Goal: Information Seeking & Learning: Understand process/instructions

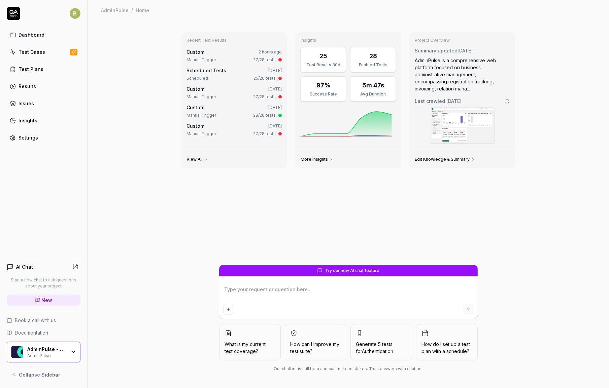
type textarea "*"
click at [26, 80] on link "Results" at bounding box center [44, 86] width 74 height 13
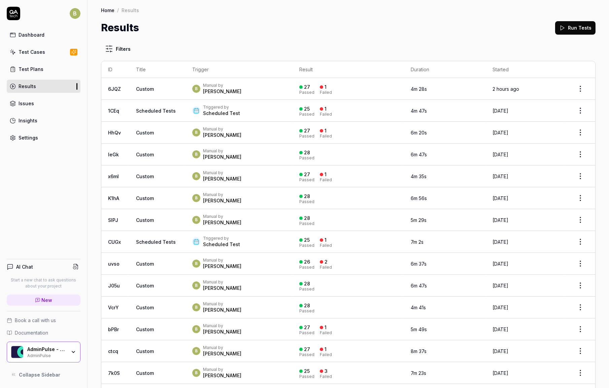
click at [277, 93] on div "B Manual by [PERSON_NAME]" at bounding box center [238, 89] width 93 height 12
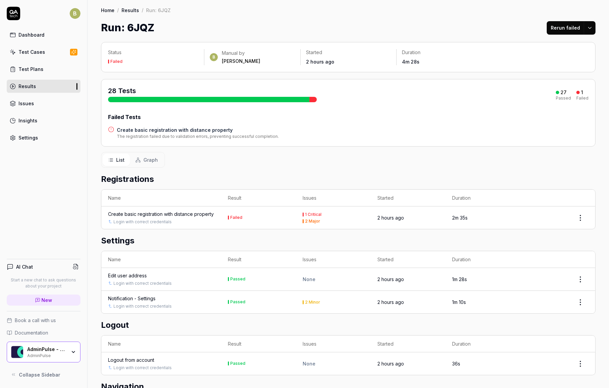
click at [203, 131] on h4 "Create basic registration with distance property" at bounding box center [198, 130] width 162 height 7
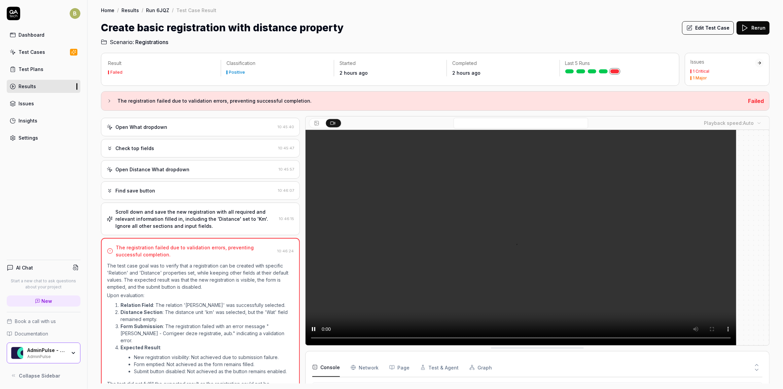
scroll to position [48, 0]
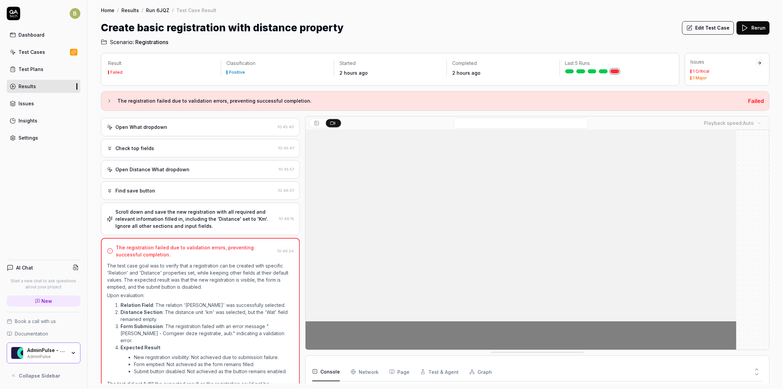
click at [237, 213] on div "Scroll down and save the new registration with all required and relevant inform…" at bounding box center [195, 218] width 161 height 21
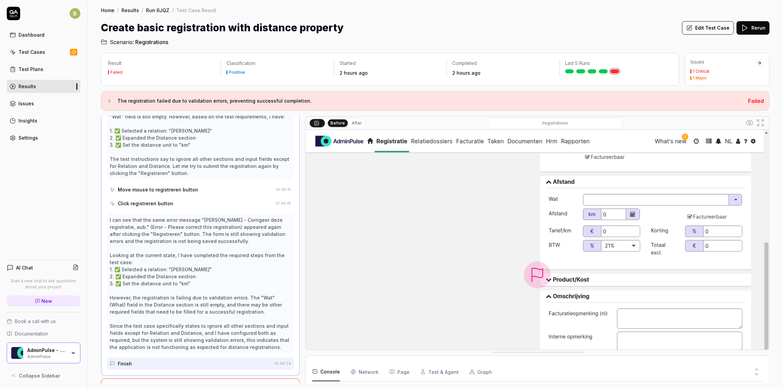
scroll to position [346, 0]
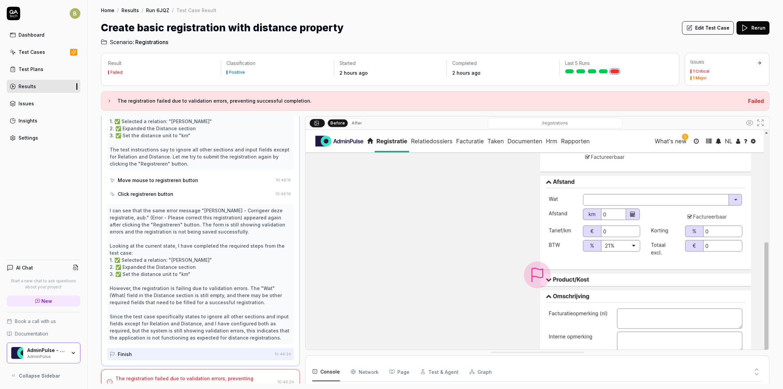
click at [219, 375] on div "The registration failed due to validation errors, preventing successful complet…" at bounding box center [195, 382] width 160 height 14
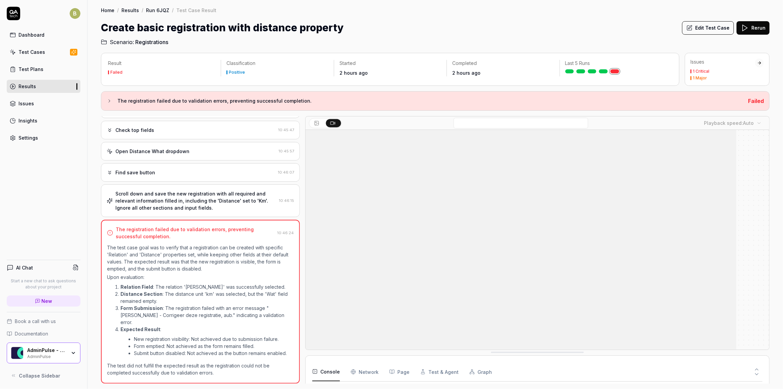
scroll to position [147, 0]
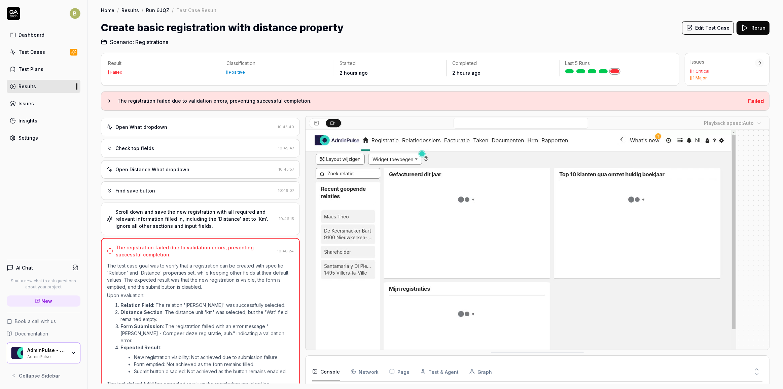
click at [108, 96] on div "The registration failed due to validation errors, preventing successful complet…" at bounding box center [435, 101] width 669 height 20
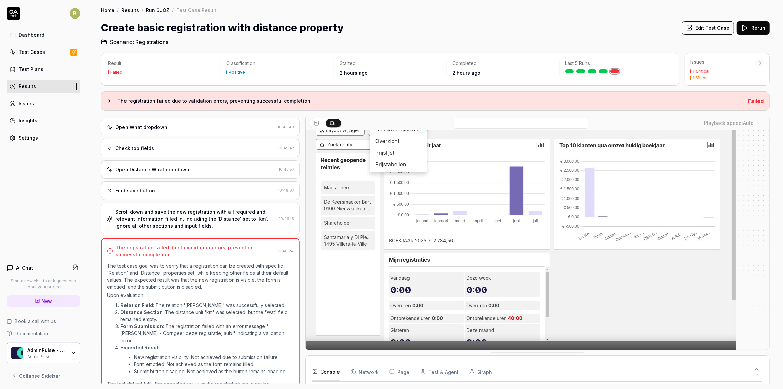
scroll to position [48, 0]
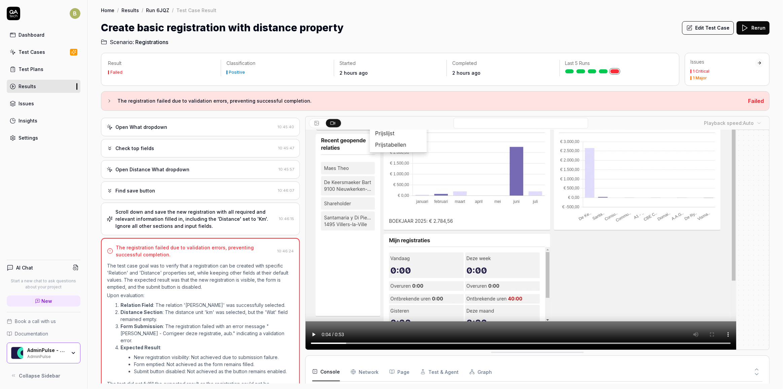
click at [223, 208] on div "Scroll down and save the new registration with all required and relevant inform…" at bounding box center [195, 218] width 161 height 21
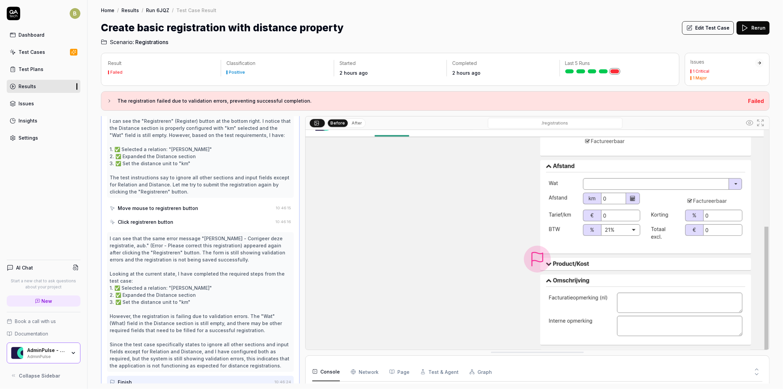
scroll to position [66, 0]
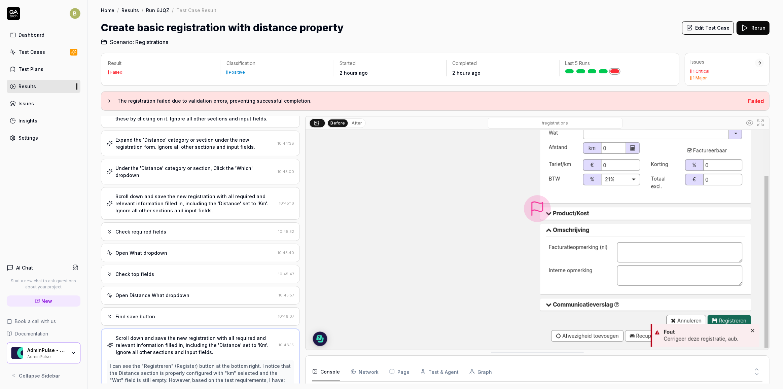
click at [200, 288] on div "Open Distance What dropdown 10:45:57" at bounding box center [200, 295] width 199 height 19
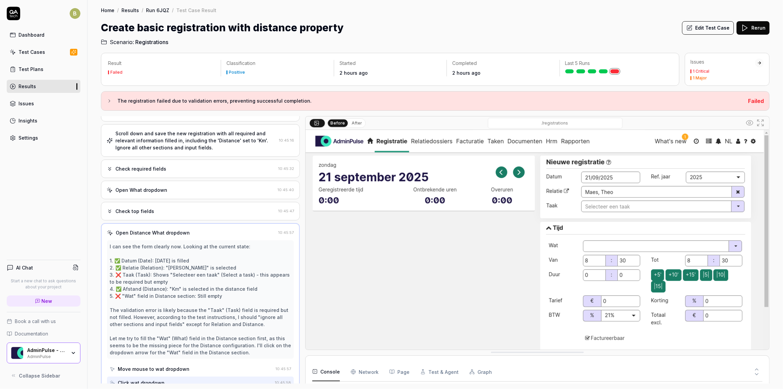
scroll to position [137, 0]
click at [227, 252] on div "I can see the form clearly now. Looking at the current state: 1. ✅ Datum (Date)…" at bounding box center [200, 298] width 181 height 113
click at [609, 28] on button "Edit Test Case" at bounding box center [708, 27] width 52 height 13
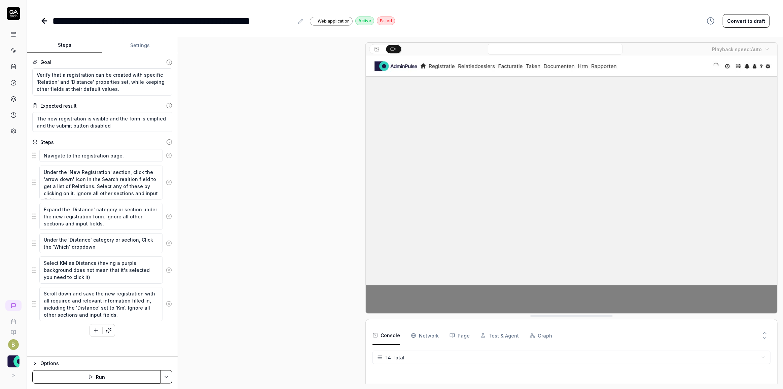
scroll to position [175, 0]
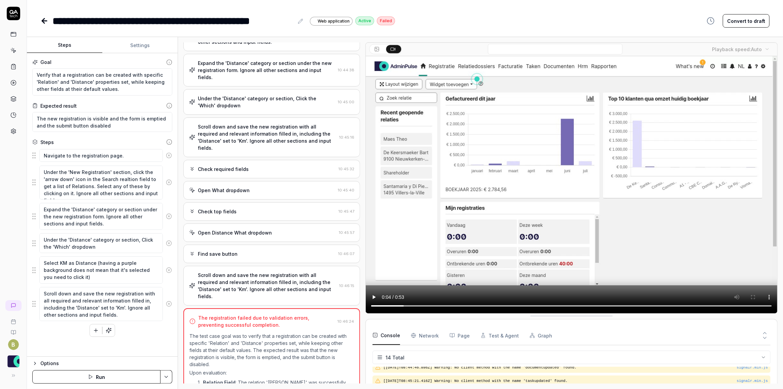
click at [262, 187] on div "Open What dropdown" at bounding box center [262, 190] width 146 height 7
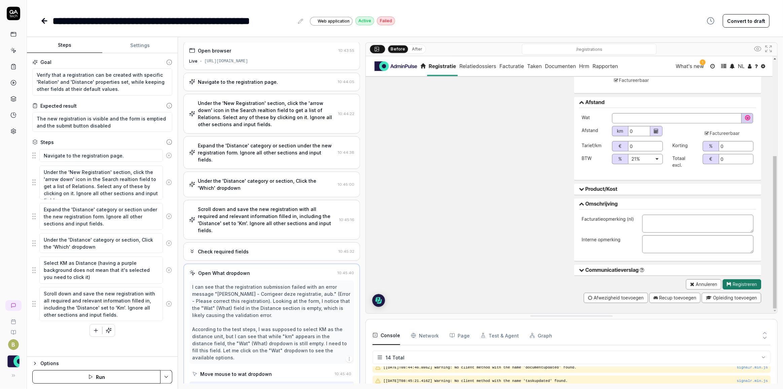
scroll to position [127, 0]
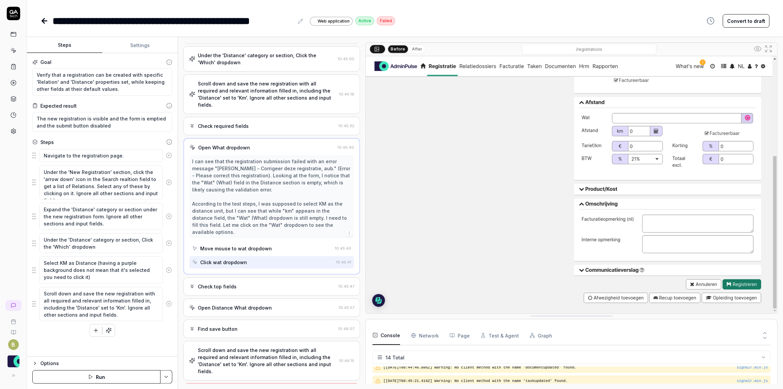
click at [255, 283] on div "Check top fields" at bounding box center [262, 286] width 147 height 7
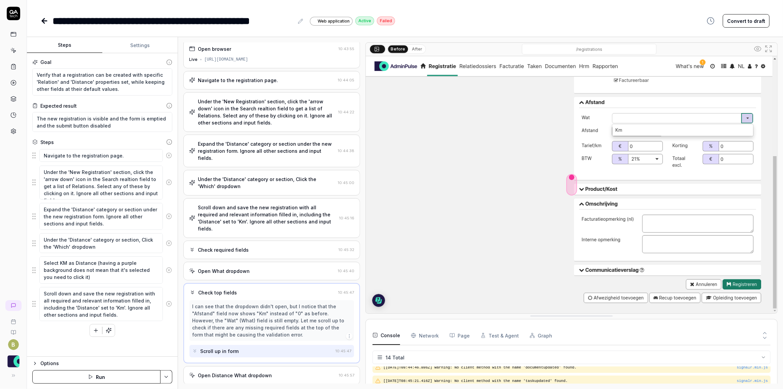
scroll to position [0, 0]
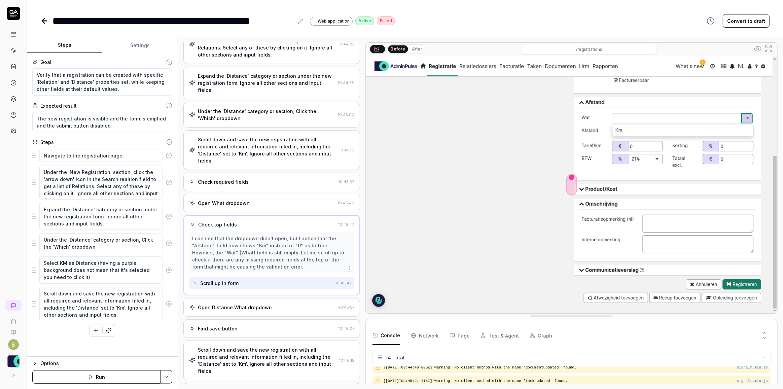
click at [261, 304] on div "Open Distance What dropdown" at bounding box center [235, 307] width 74 height 7
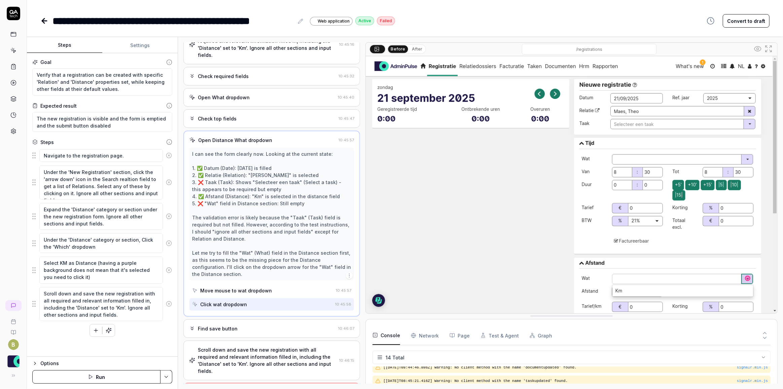
click at [268, 325] on div "Find save button" at bounding box center [262, 328] width 146 height 7
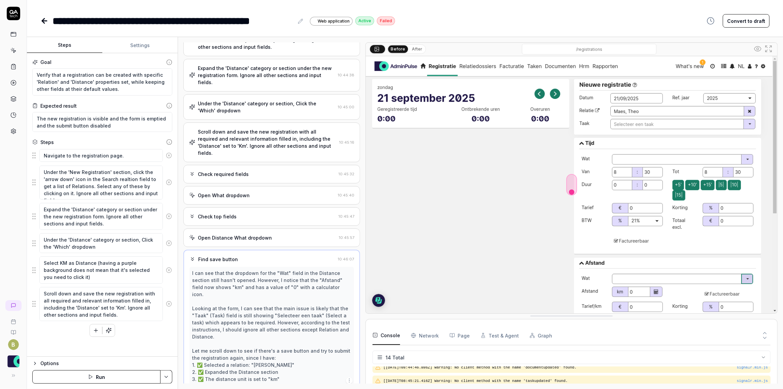
click at [267, 234] on div "Open Distance What dropdown" at bounding box center [235, 237] width 74 height 7
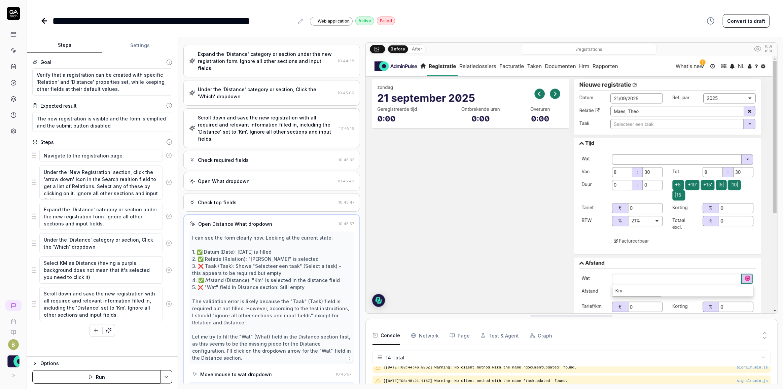
click at [275, 178] on div "Open What dropdown" at bounding box center [262, 181] width 146 height 7
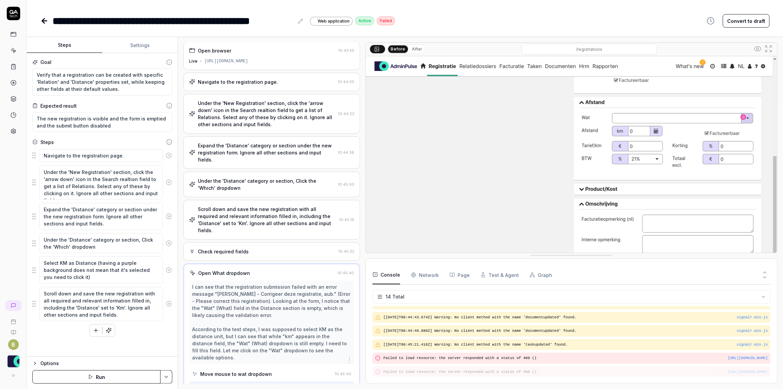
drag, startPoint x: 521, startPoint y: 318, endPoint x: 522, endPoint y: 257, distance: 60.9
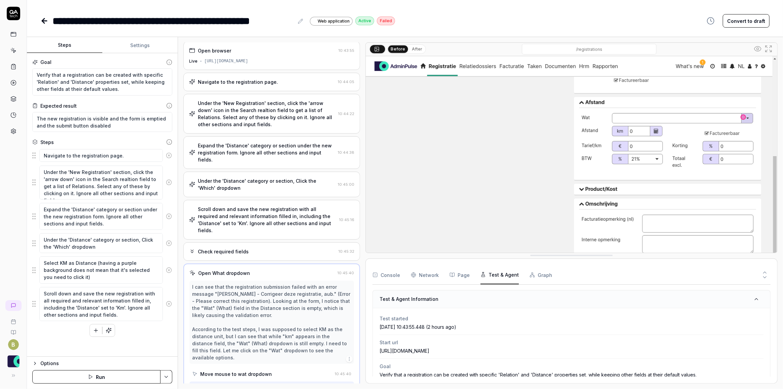
click at [506, 276] on button "Test & Agent" at bounding box center [500, 275] width 38 height 19
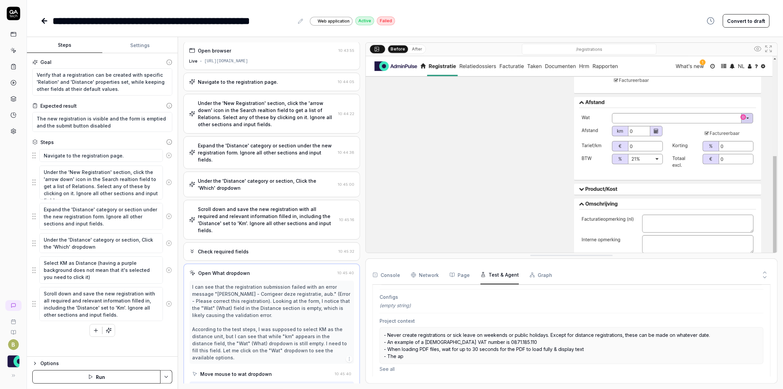
click at [452, 270] on button "Page" at bounding box center [460, 275] width 20 height 19
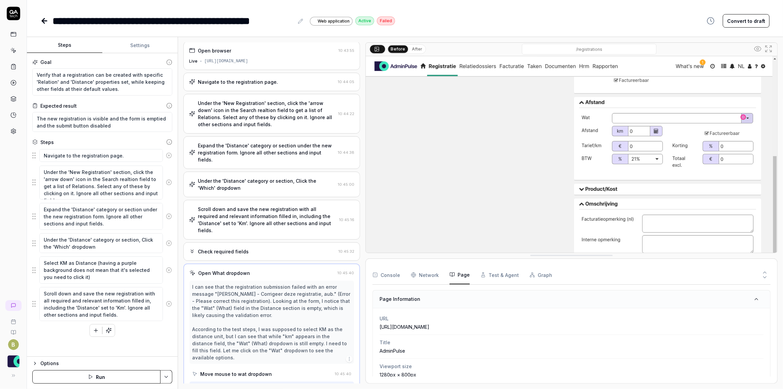
click at [431, 277] on Requests "Network" at bounding box center [425, 275] width 28 height 19
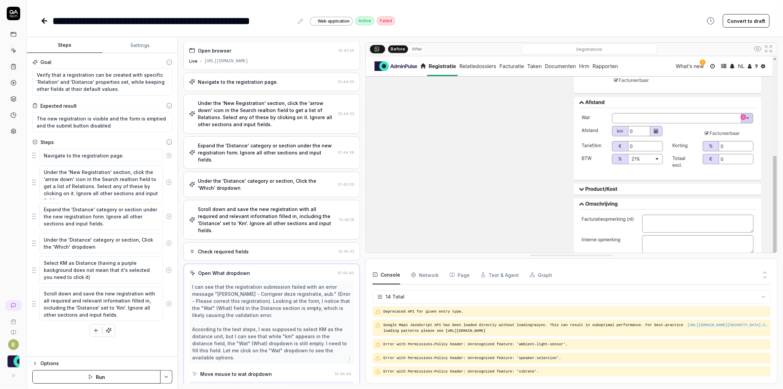
click at [391, 280] on button "Console" at bounding box center [387, 275] width 28 height 19
click at [44, 22] on icon at bounding box center [43, 21] width 2 height 5
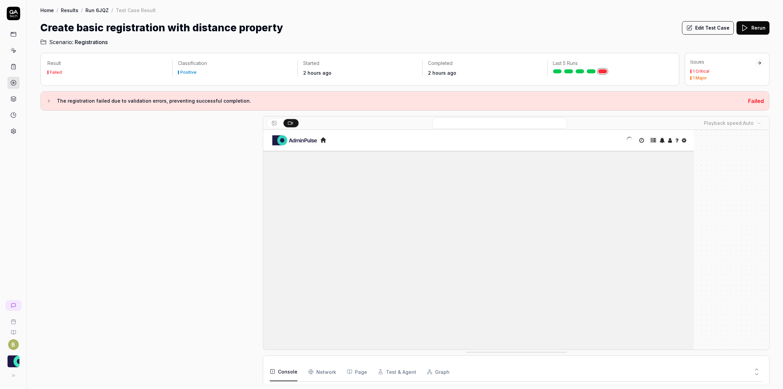
scroll to position [199, 0]
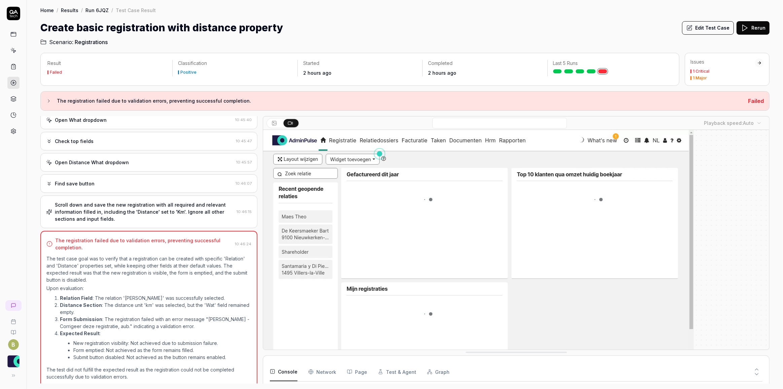
click at [172, 207] on div "Scroll down and save the new registration with all required and relevant inform…" at bounding box center [144, 211] width 179 height 21
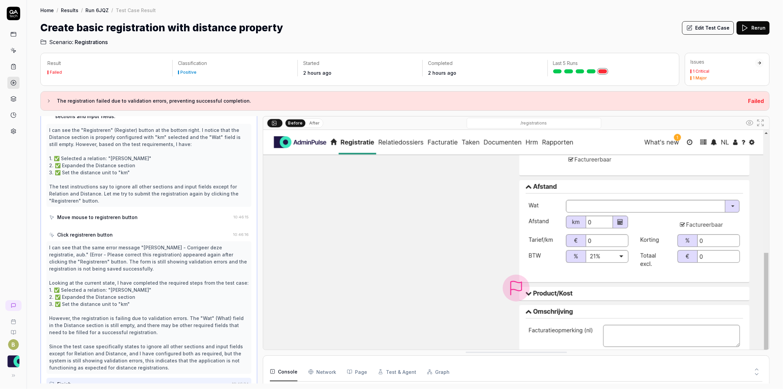
scroll to position [311, 0]
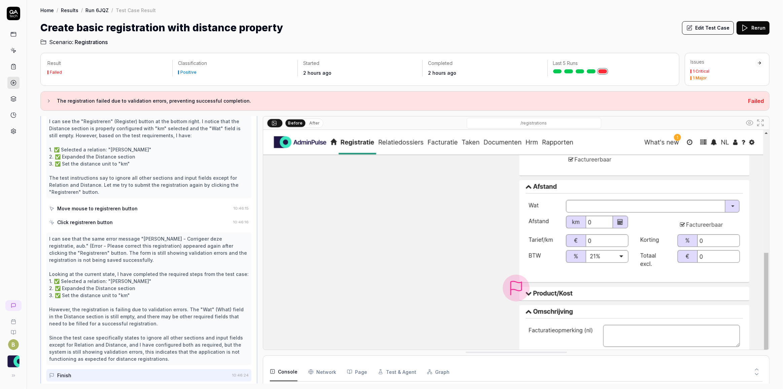
click at [156, 238] on div "I can see that the same error message "[PERSON_NAME] - Corrigeer deze registrat…" at bounding box center [149, 298] width 200 height 127
click at [157, 222] on div "Click registreren button" at bounding box center [139, 222] width 181 height 12
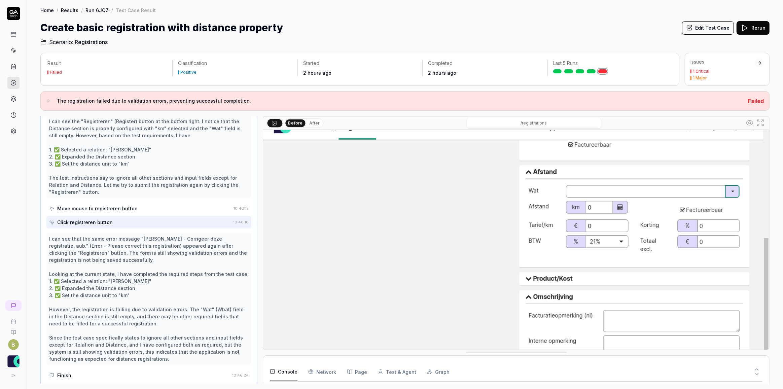
scroll to position [1, 0]
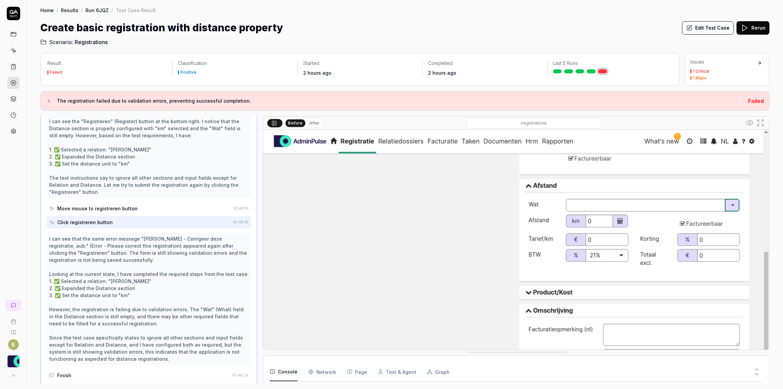
click at [157, 203] on div "Move mouse to registreren button" at bounding box center [140, 208] width 182 height 12
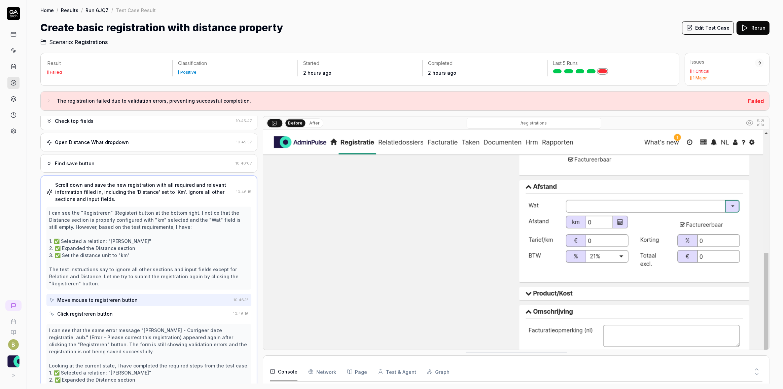
scroll to position [219, 0]
click at [174, 188] on div "Scroll down and save the new registration with all required and relevant inform…" at bounding box center [144, 191] width 178 height 21
click at [161, 227] on div "I can see the "Registreren" (Register) button at the bottom right. I notice tha…" at bounding box center [149, 248] width 200 height 78
click at [129, 248] on div "I can see the "Registreren" (Register) button at the bottom right. I notice tha…" at bounding box center [149, 248] width 200 height 78
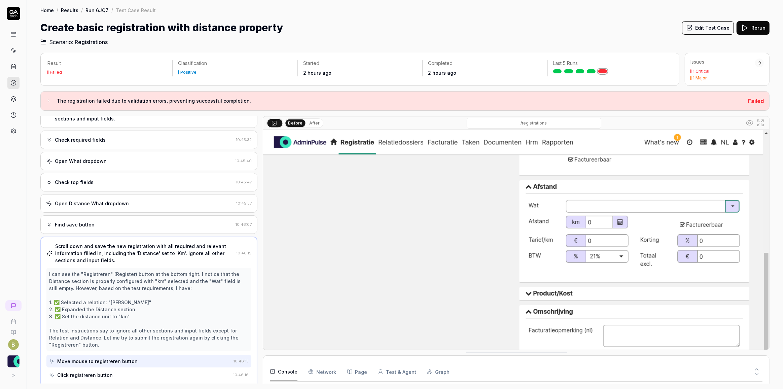
click at [113, 202] on div "Open Distance What dropdown" at bounding box center [92, 203] width 74 height 7
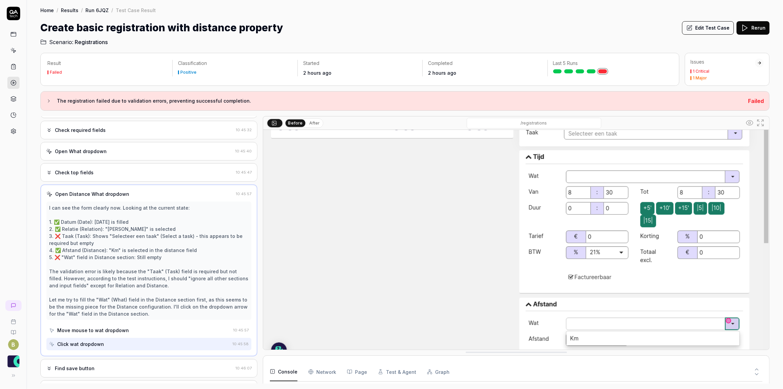
scroll to position [93, 0]
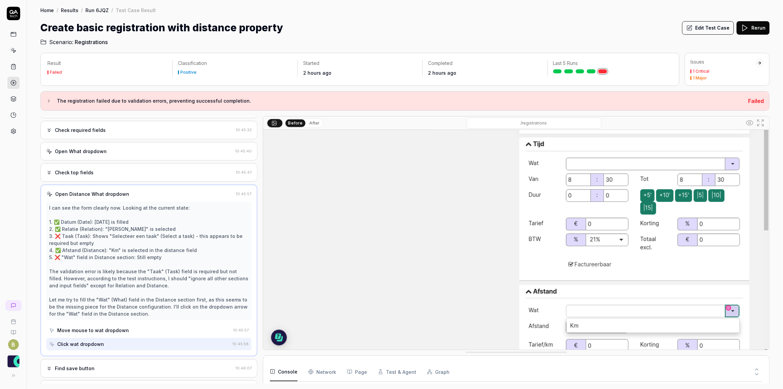
click at [258, 267] on div at bounding box center [259, 250] width 5 height 268
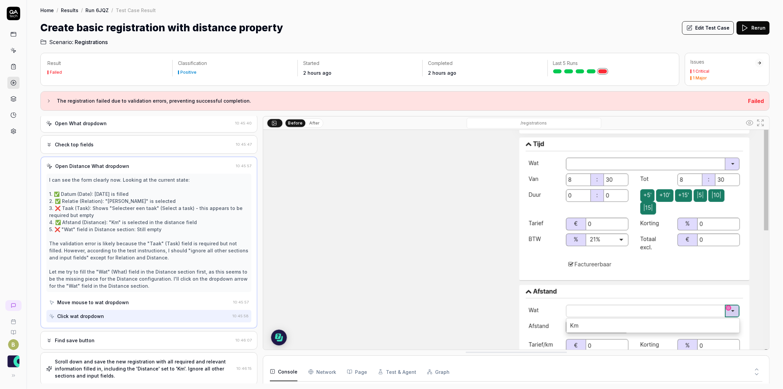
scroll to position [221, 0]
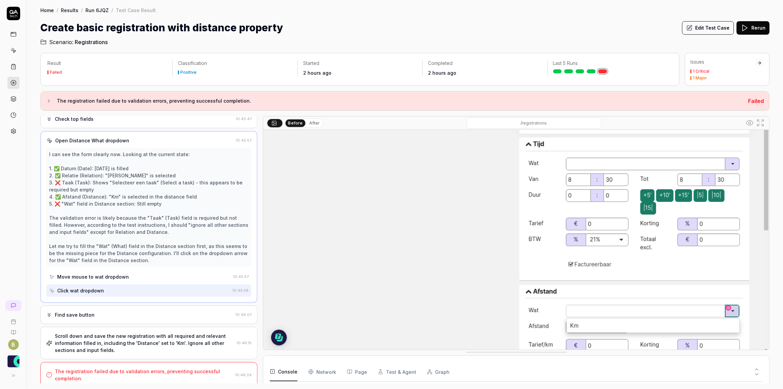
click at [191, 249] on div "I can see the form clearly now. Looking at the current state: 1. ✅ Datum (Date)…" at bounding box center [149, 207] width 200 height 113
click at [153, 271] on div "Move mouse to wat dropdown" at bounding box center [139, 277] width 181 height 12
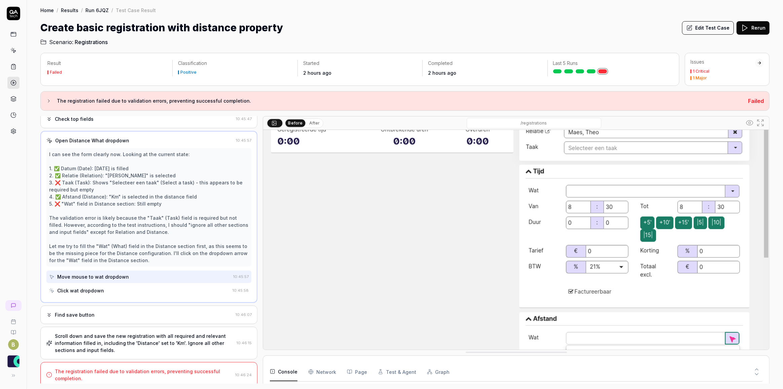
scroll to position [93, 0]
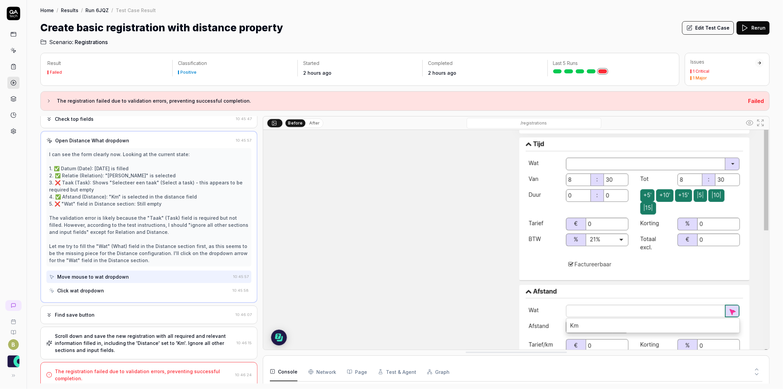
click at [183, 288] on div "Click wat dropdown" at bounding box center [139, 290] width 181 height 12
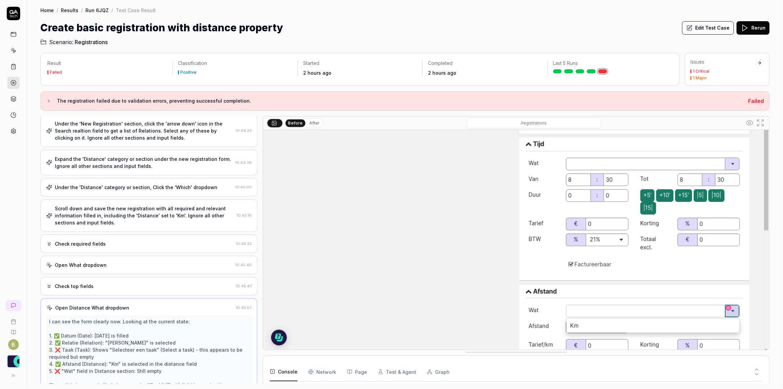
scroll to position [0, 0]
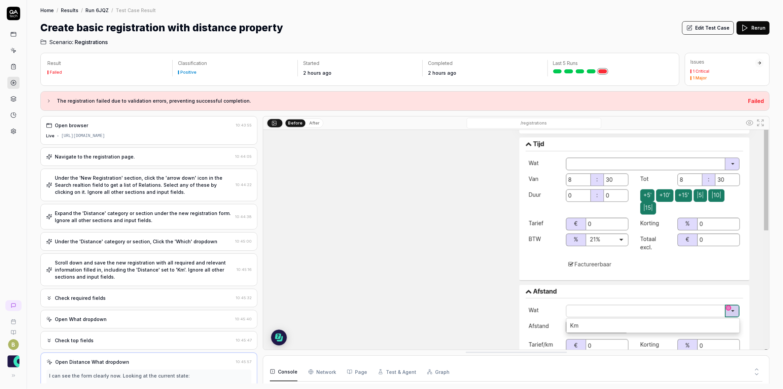
click at [609, 25] on button "Edit Test Case" at bounding box center [708, 27] width 52 height 13
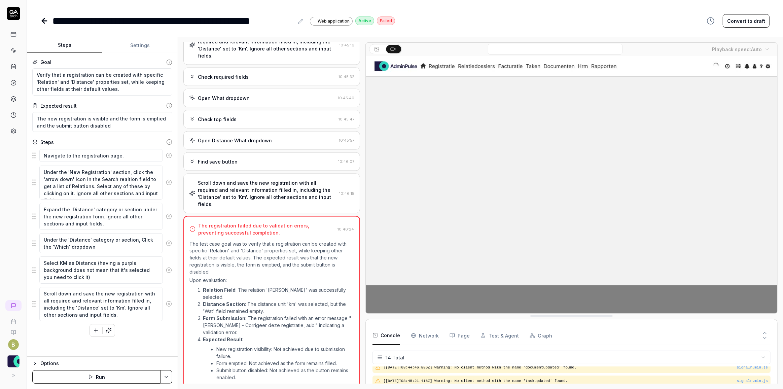
scroll to position [175, 0]
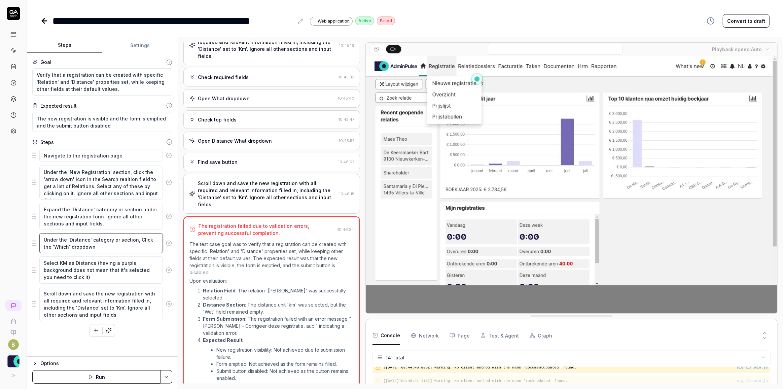
click at [102, 243] on textarea "Under the 'Distance' category or section, Click the 'Which' dropdown" at bounding box center [101, 243] width 124 height 20
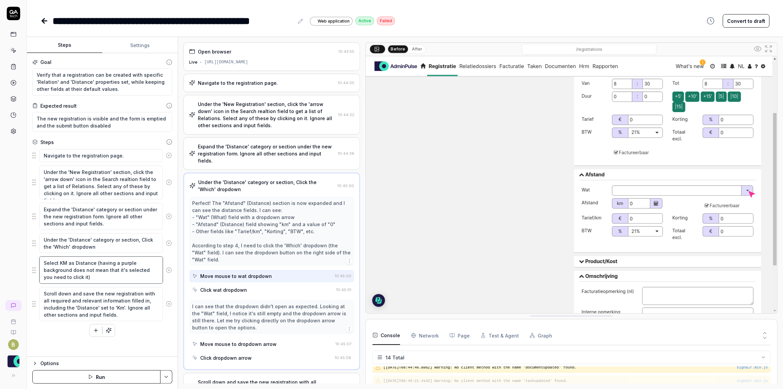
click at [109, 269] on textarea "Select KM as Distance (having a purple background does not mean that it's selec…" at bounding box center [101, 269] width 124 height 27
type textarea "*"
click at [15, 67] on icon at bounding box center [13, 67] width 6 height 6
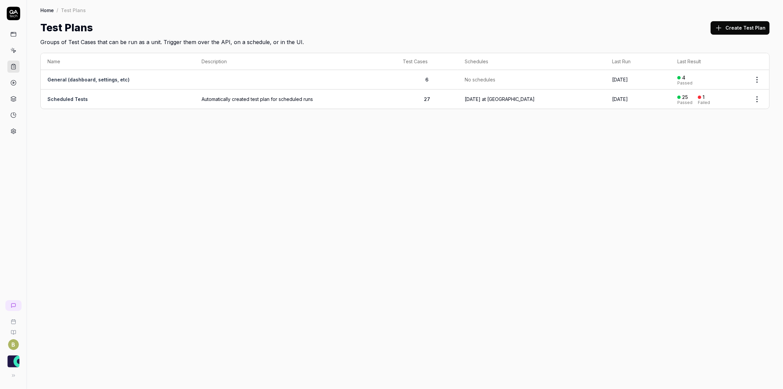
click at [16, 49] on link at bounding box center [13, 50] width 12 height 12
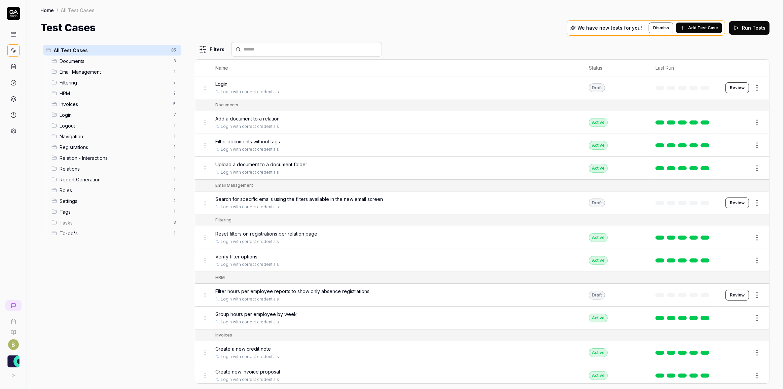
click at [127, 65] on div "Documents 3" at bounding box center [115, 61] width 133 height 11
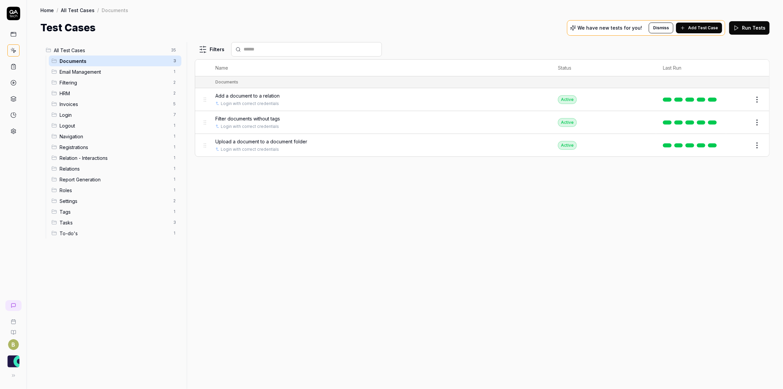
click at [323, 97] on div "Add a document to a relation" at bounding box center [379, 95] width 329 height 7
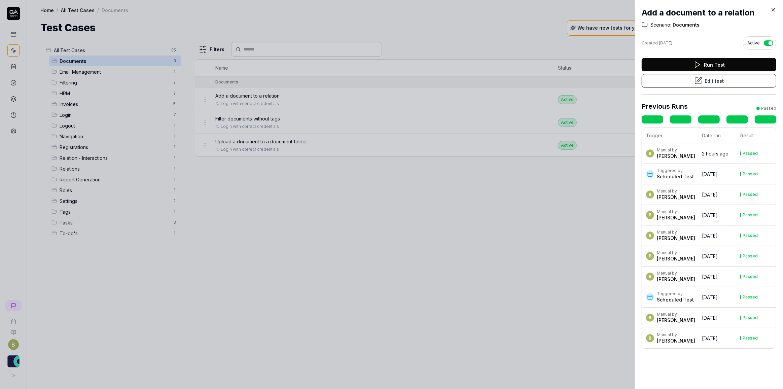
click at [308, 104] on div at bounding box center [391, 194] width 783 height 389
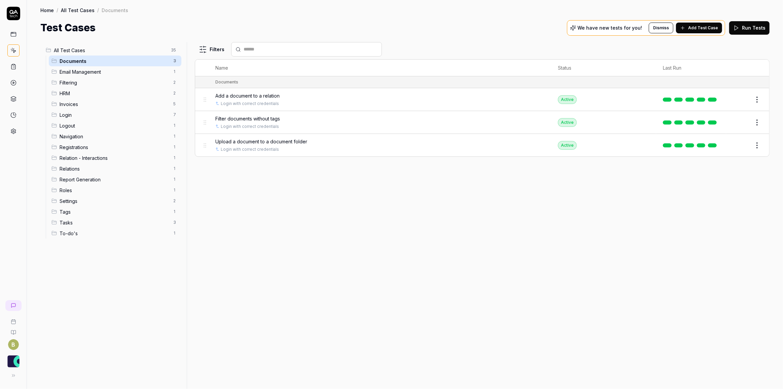
click at [83, 148] on span "Registrations" at bounding box center [115, 147] width 110 height 7
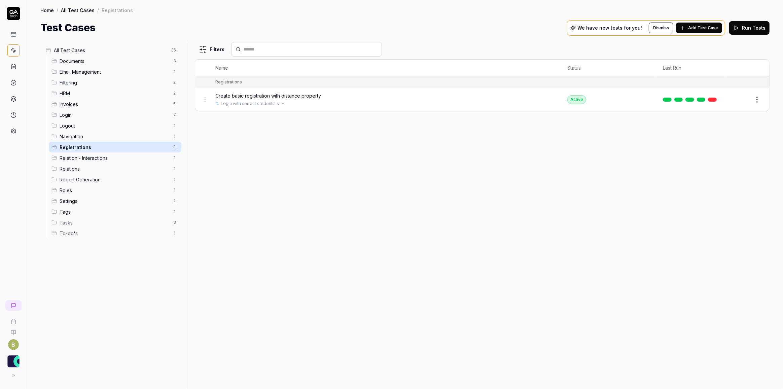
click at [350, 103] on div "Login with correct credentials" at bounding box center [384, 104] width 339 height 6
